Goal: Task Accomplishment & Management: Use online tool/utility

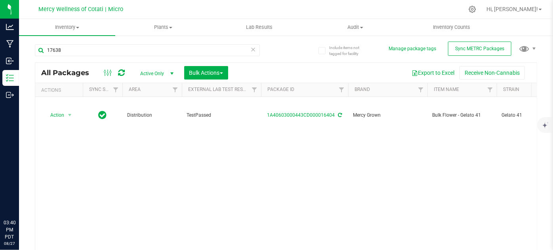
type input "17638"
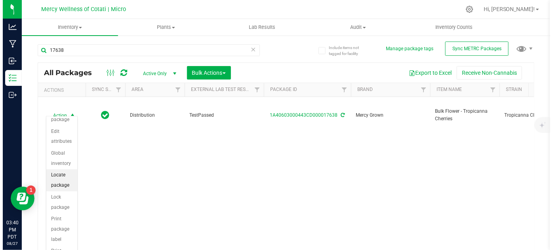
scroll to position [54, 0]
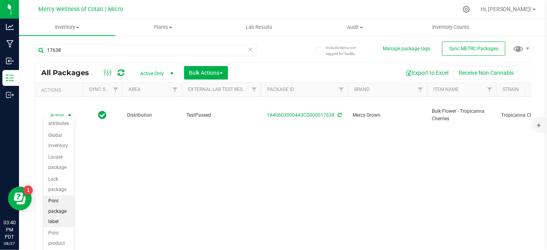
click at [53, 206] on li "Print package label" at bounding box center [59, 212] width 31 height 32
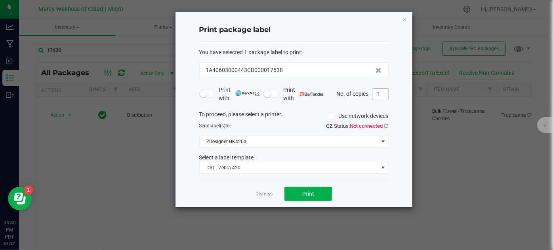
click at [386, 93] on input "1" at bounding box center [380, 94] width 15 height 11
type input "2"
click at [298, 194] on button "Print" at bounding box center [308, 194] width 48 height 14
click at [262, 194] on link "Dismiss" at bounding box center [263, 194] width 17 height 7
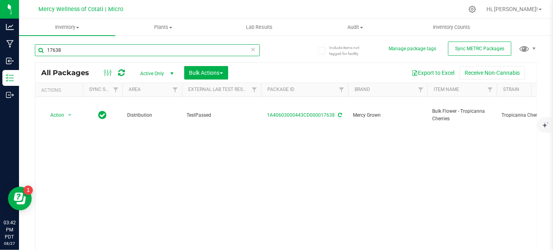
click at [22, 43] on div "Include items not tagged for facility Manage package tags Sync METRC Packages 1…" at bounding box center [286, 155] width 534 height 241
type input "16404"
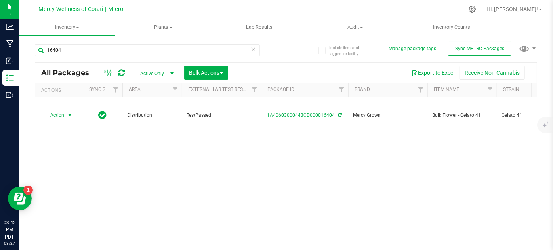
click at [57, 110] on span "Action" at bounding box center [53, 115] width 21 height 11
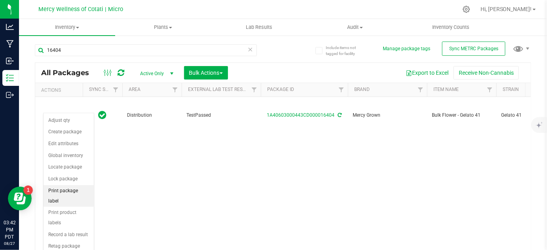
click at [70, 190] on li "Print package label" at bounding box center [69, 196] width 50 height 22
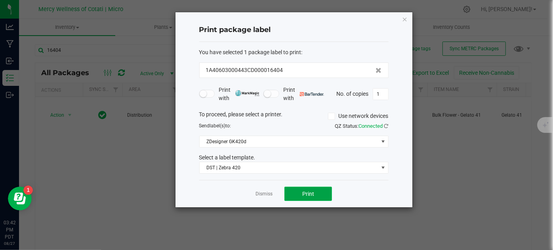
click at [303, 191] on span "Print" at bounding box center [308, 194] width 12 height 6
